Goal: Task Accomplishment & Management: Manage account settings

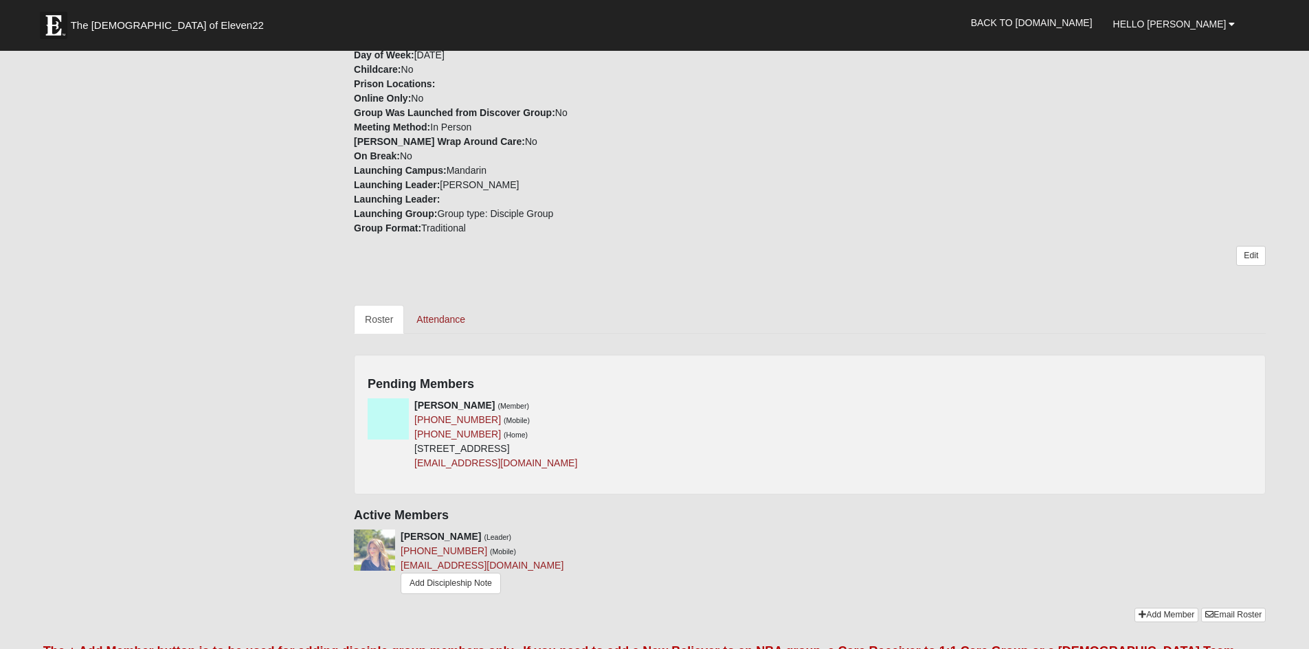
scroll to position [343, 0]
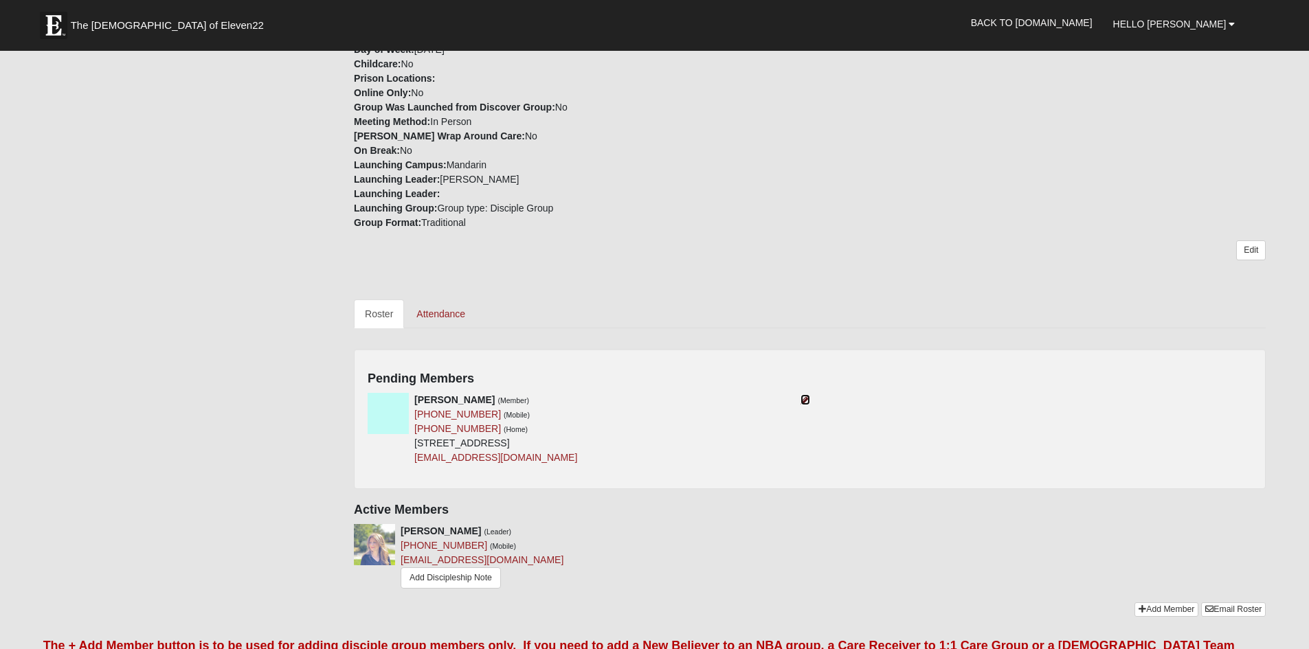
click at [802, 400] on icon at bounding box center [805, 400] width 10 height 10
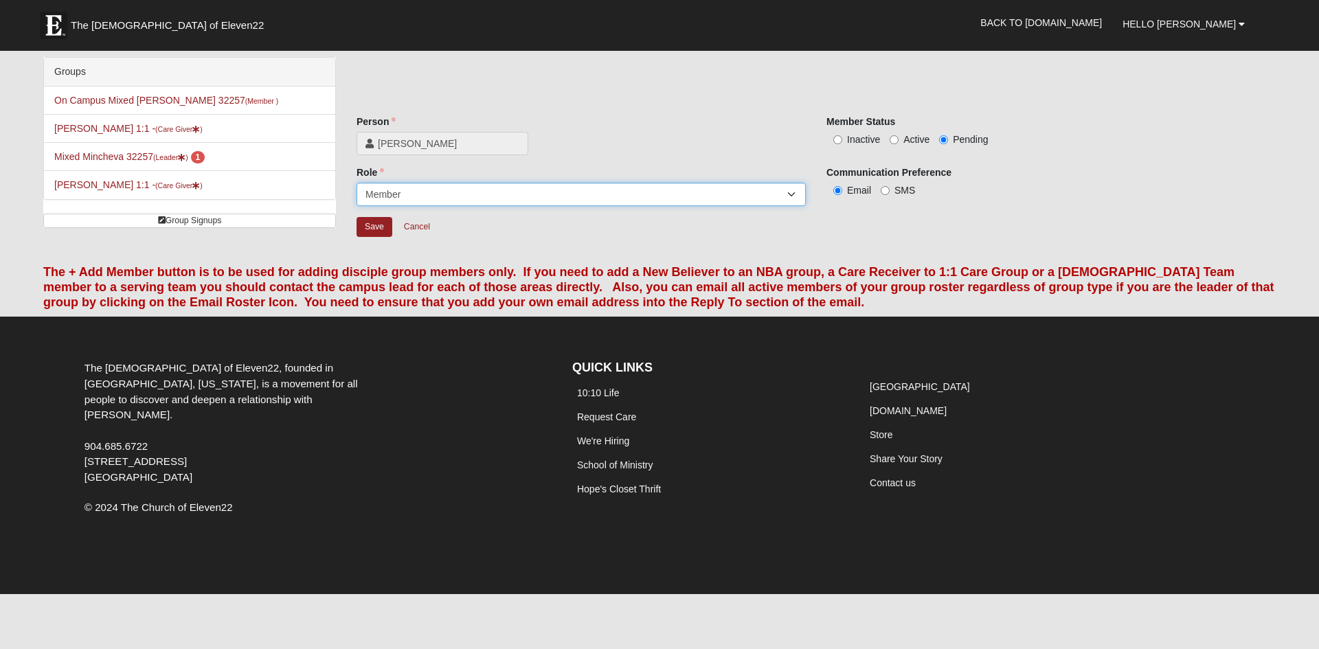
click at [792, 194] on select "Leader [PERSON_NAME] Coach Member Campus Lead Future Leader" at bounding box center [580, 194] width 449 height 23
click at [793, 194] on select "Leader [PERSON_NAME] Coach Member Campus Lead Future Leader" at bounding box center [580, 194] width 449 height 23
click at [893, 139] on input "Active" at bounding box center [894, 139] width 9 height 9
radio input "true"
click at [884, 190] on input "SMS" at bounding box center [885, 190] width 9 height 9
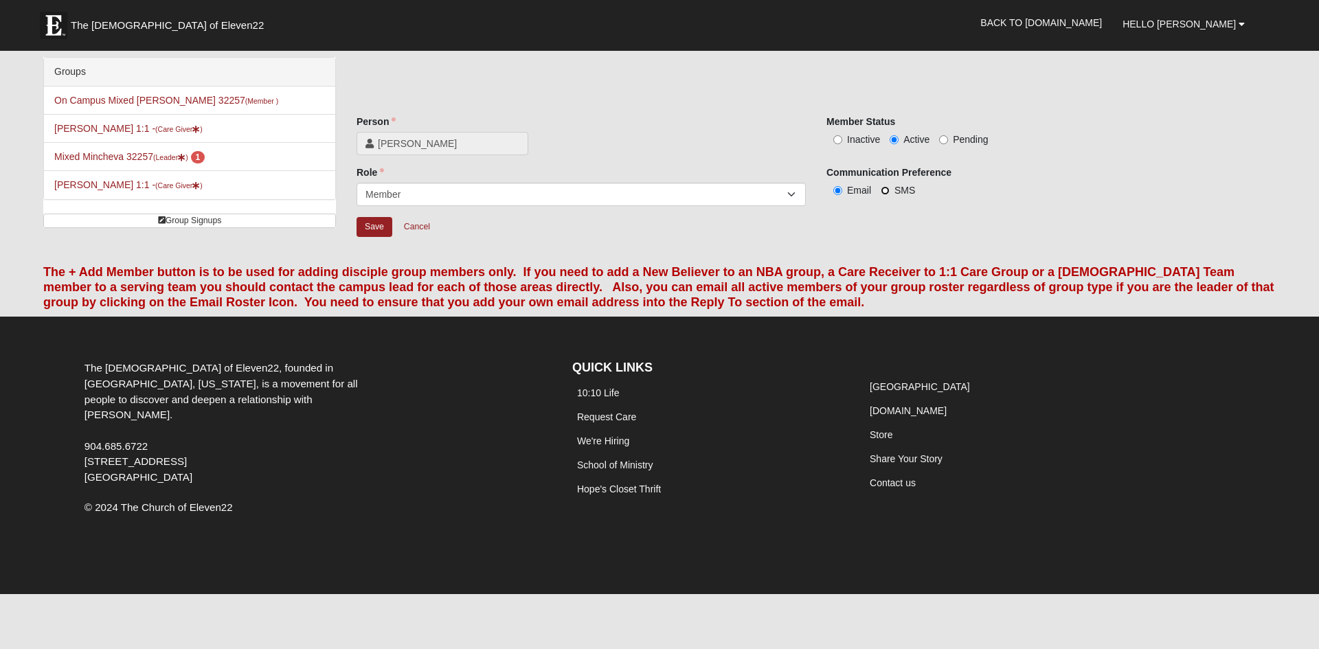
radio input "true"
click at [375, 226] on input "Save" at bounding box center [374, 227] width 36 height 20
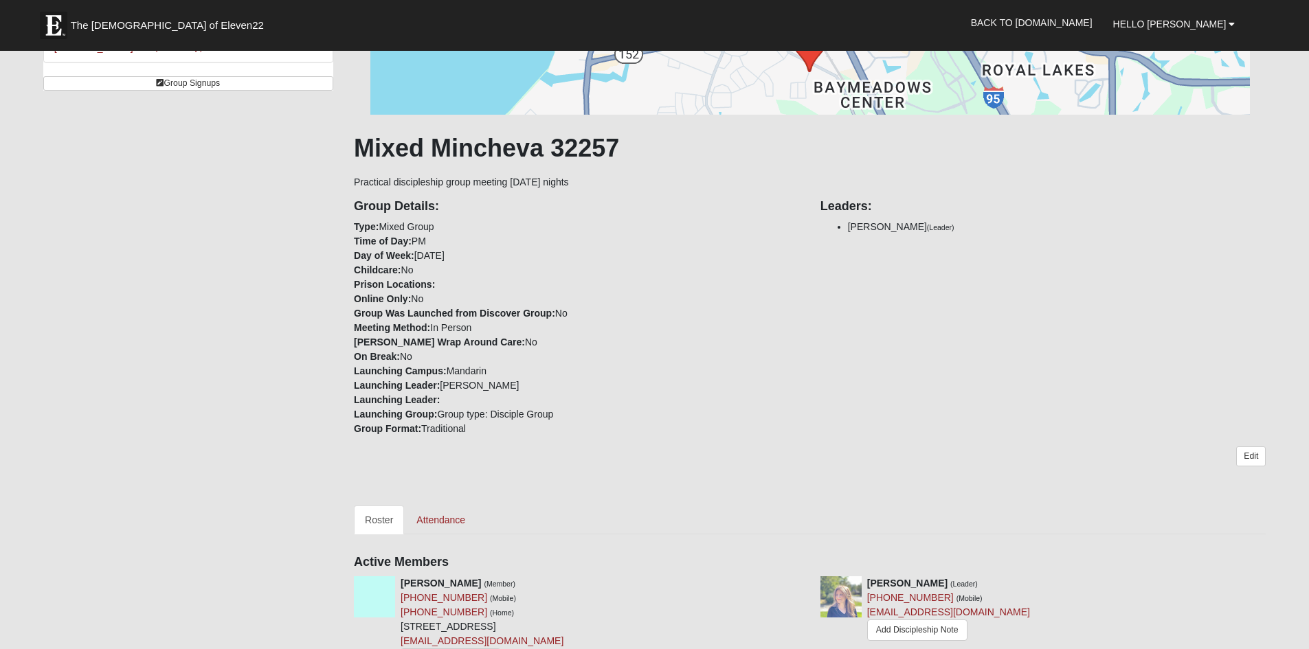
scroll to position [69, 0]
